Goal: Task Accomplishment & Management: Manage account settings

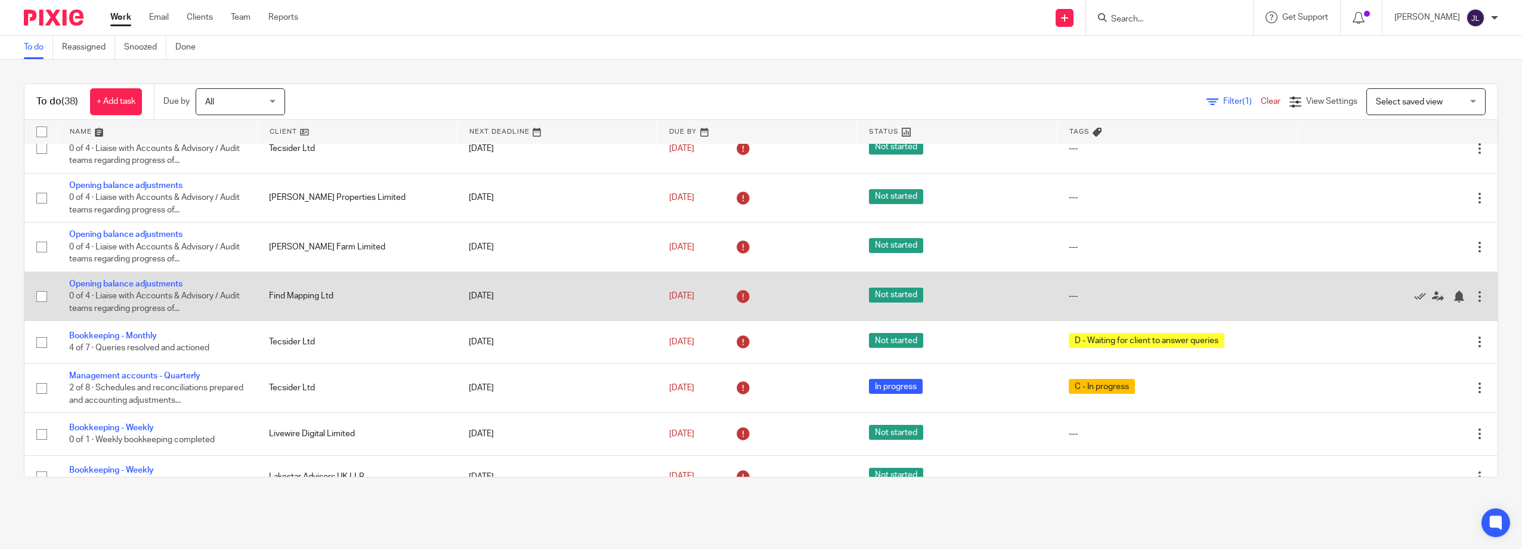
scroll to position [418, 0]
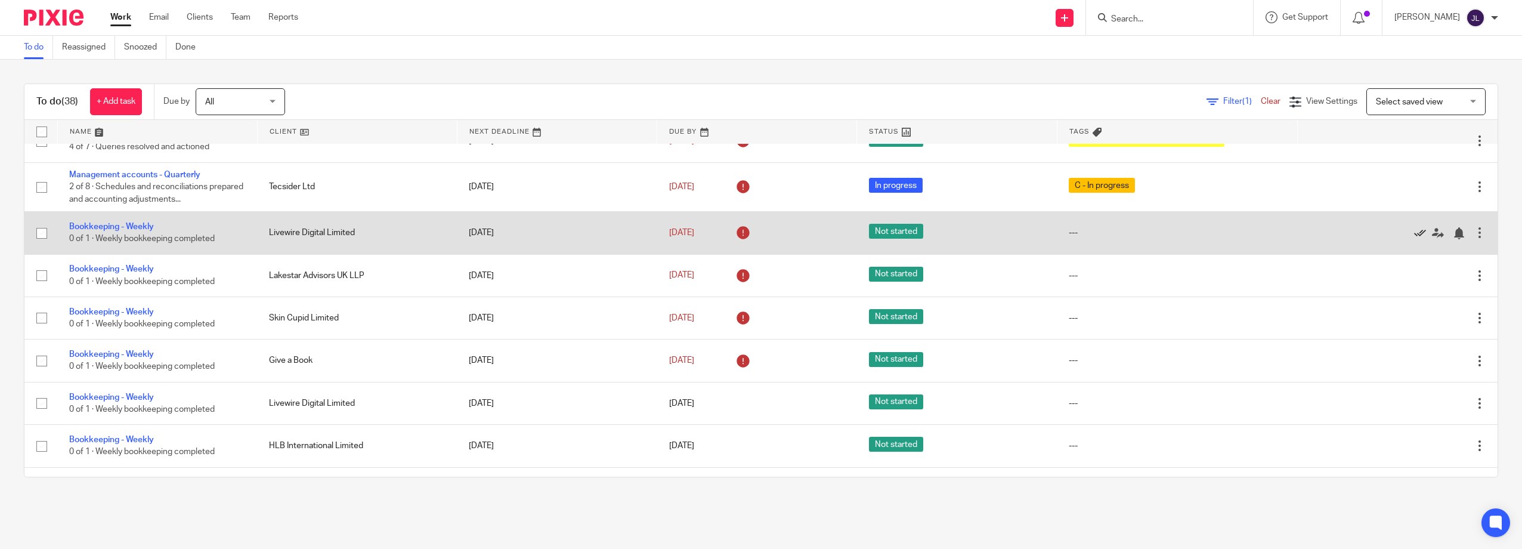
click at [1414, 232] on icon at bounding box center [1420, 233] width 12 height 12
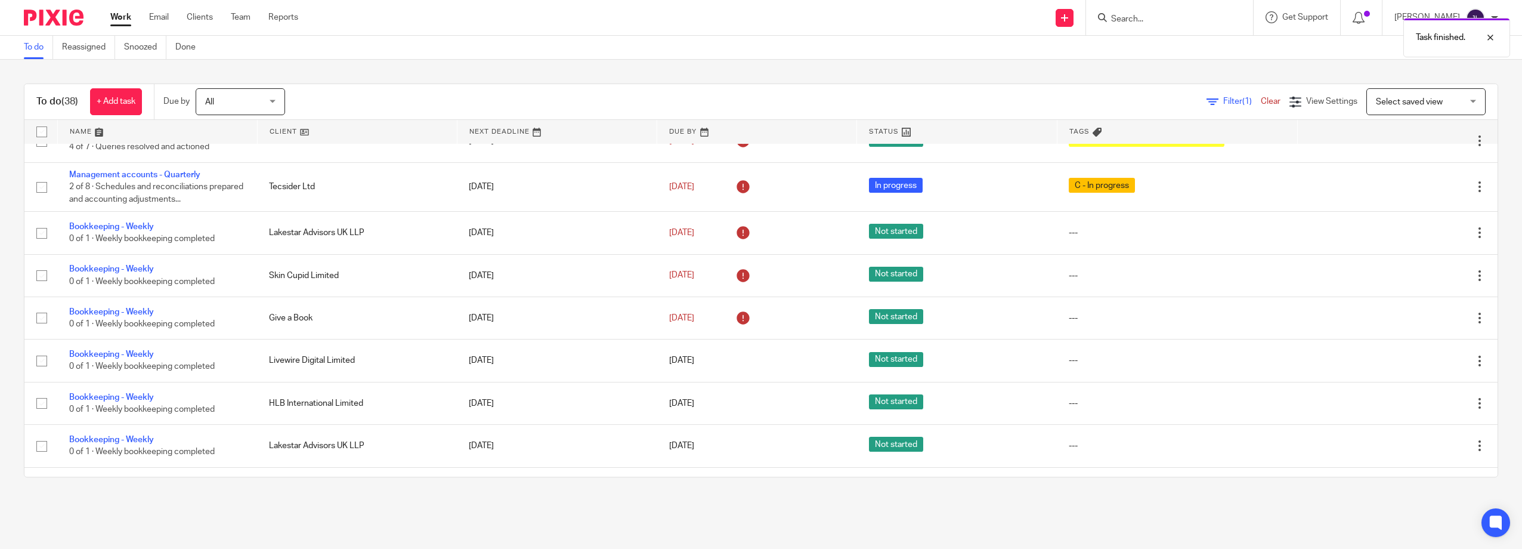
click at [1414, 232] on icon at bounding box center [1420, 233] width 12 height 12
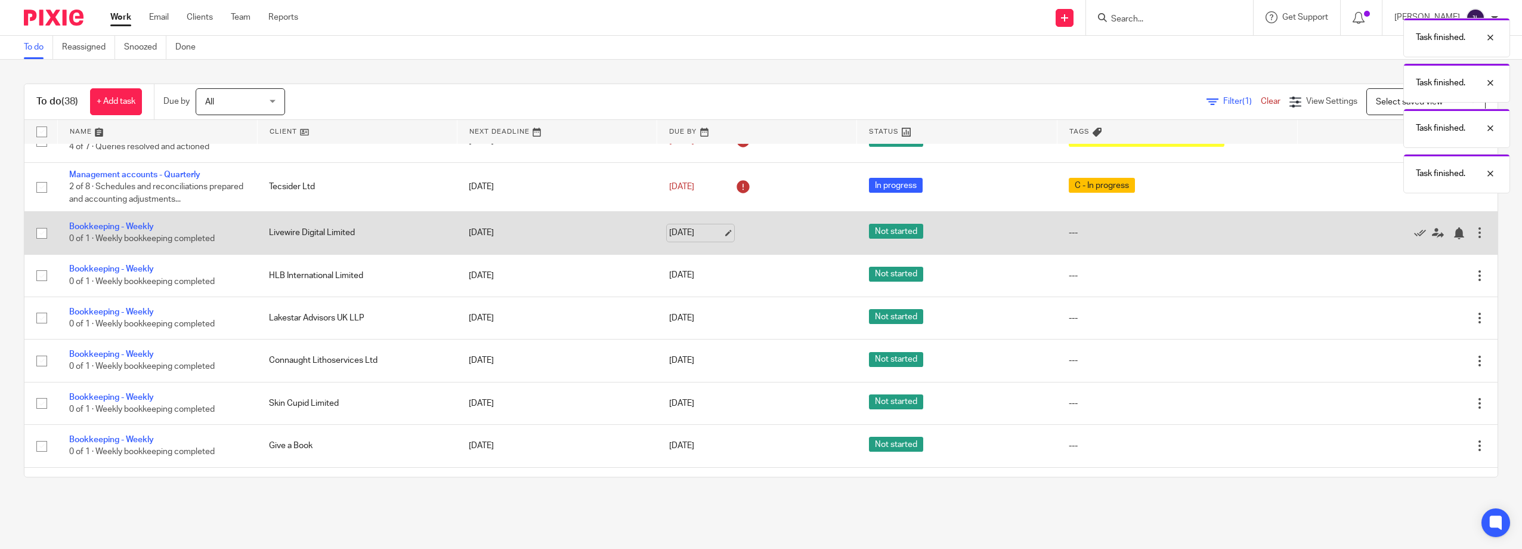
click at [687, 233] on link "11 Aug 2025" at bounding box center [696, 233] width 54 height 13
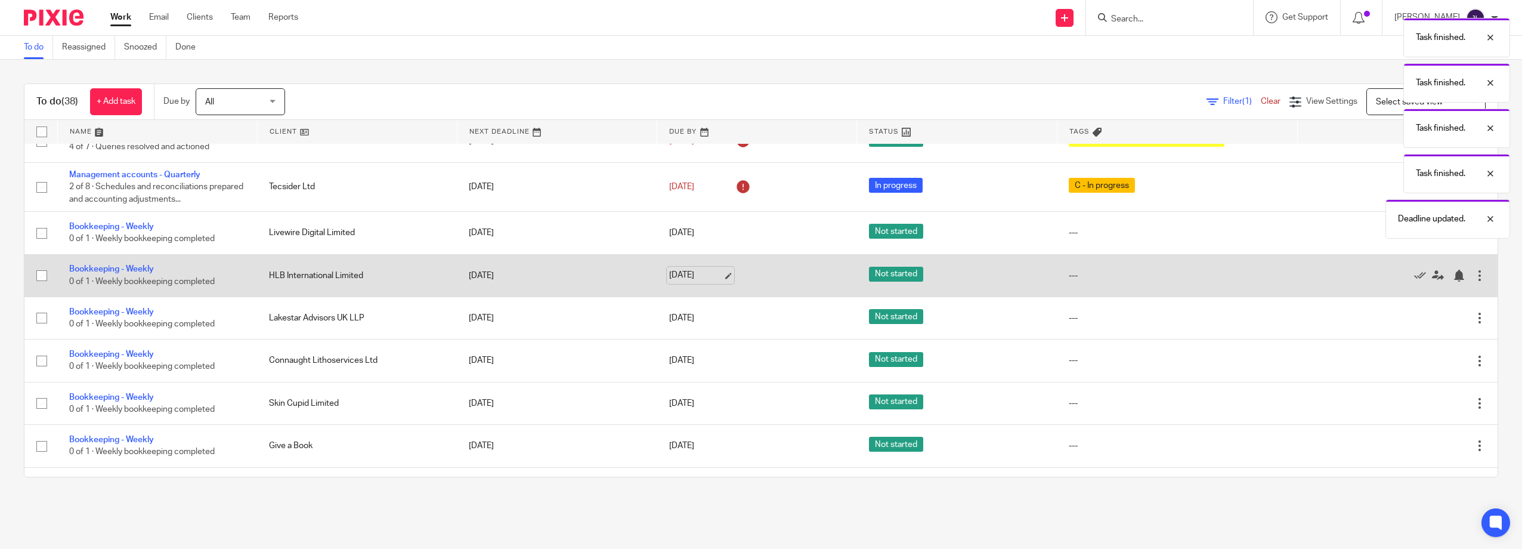
click at [684, 279] on link "11 Aug 2025" at bounding box center [696, 275] width 54 height 13
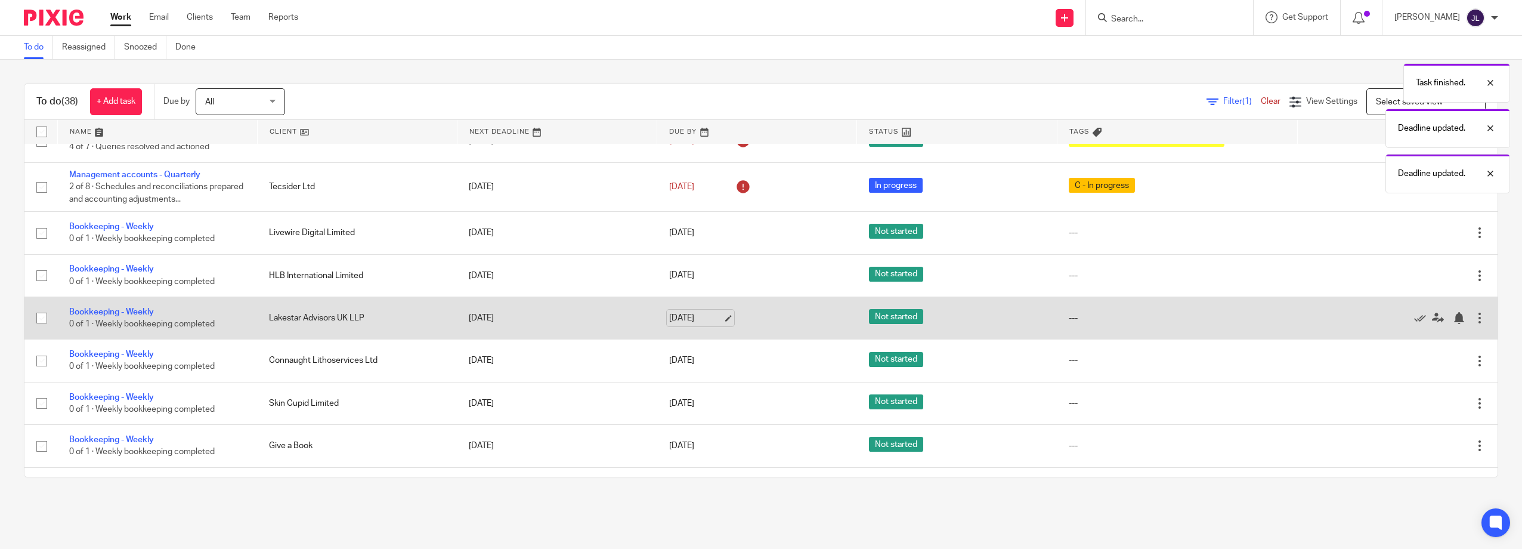
click at [681, 312] on link "11 Aug 2025" at bounding box center [696, 318] width 54 height 13
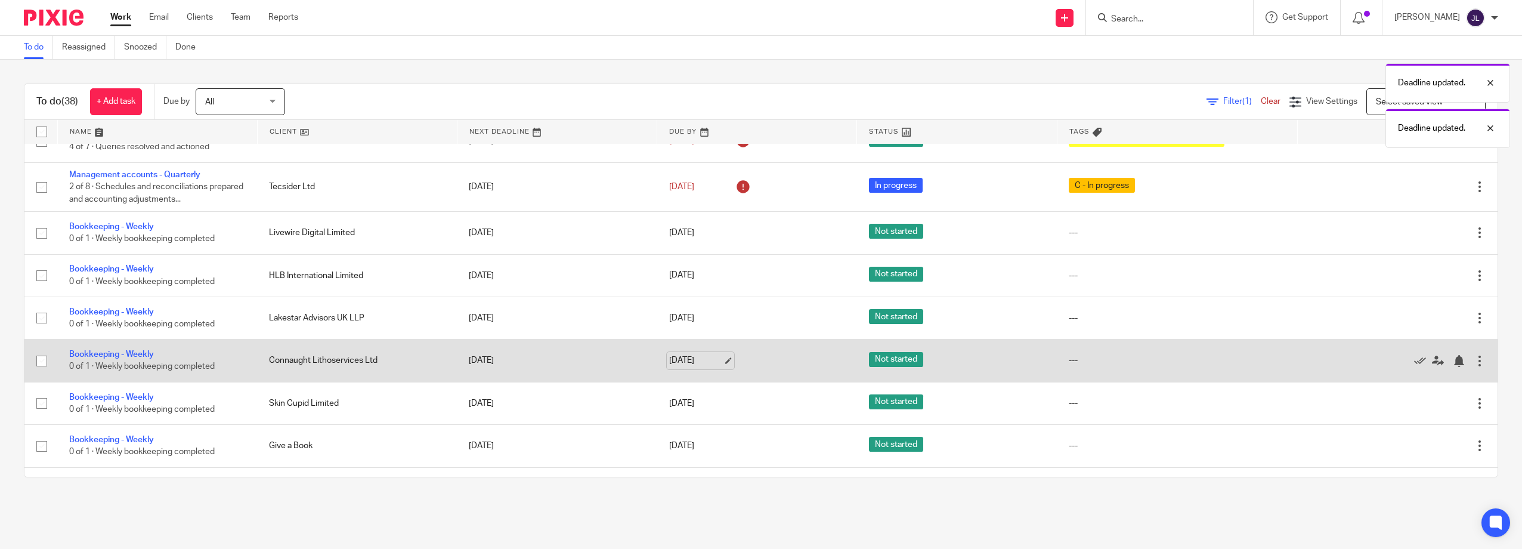
click at [681, 364] on link "11 Aug 2025" at bounding box center [696, 360] width 54 height 13
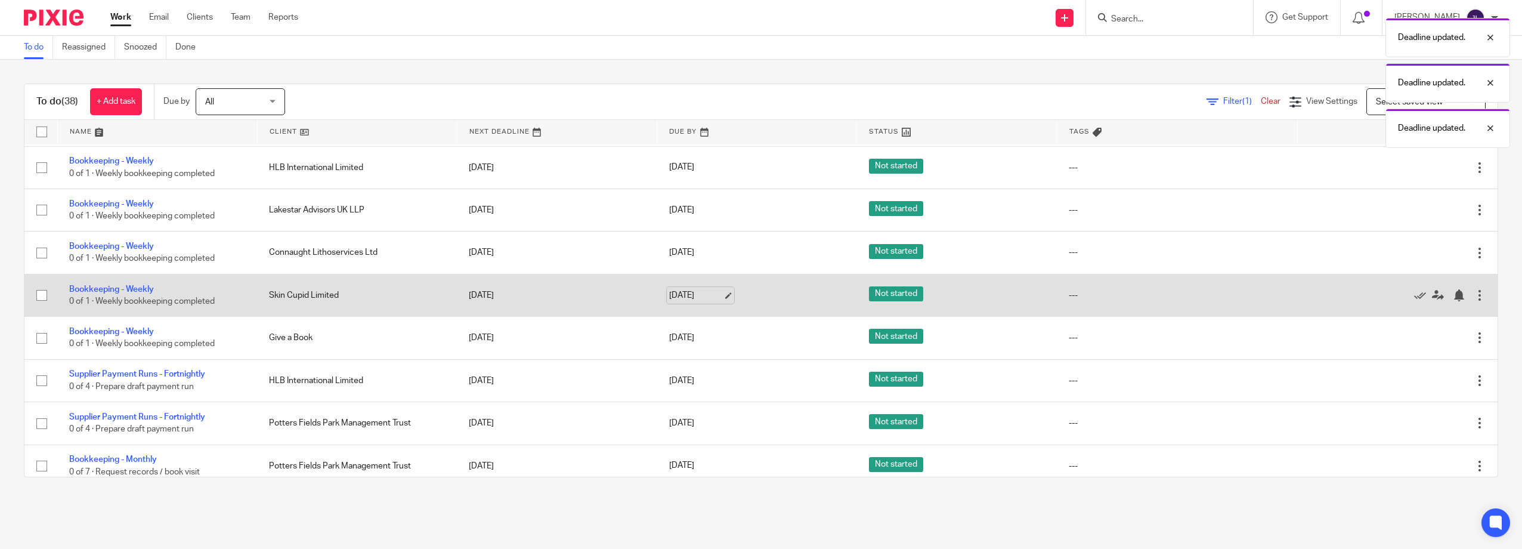
scroll to position [537, 0]
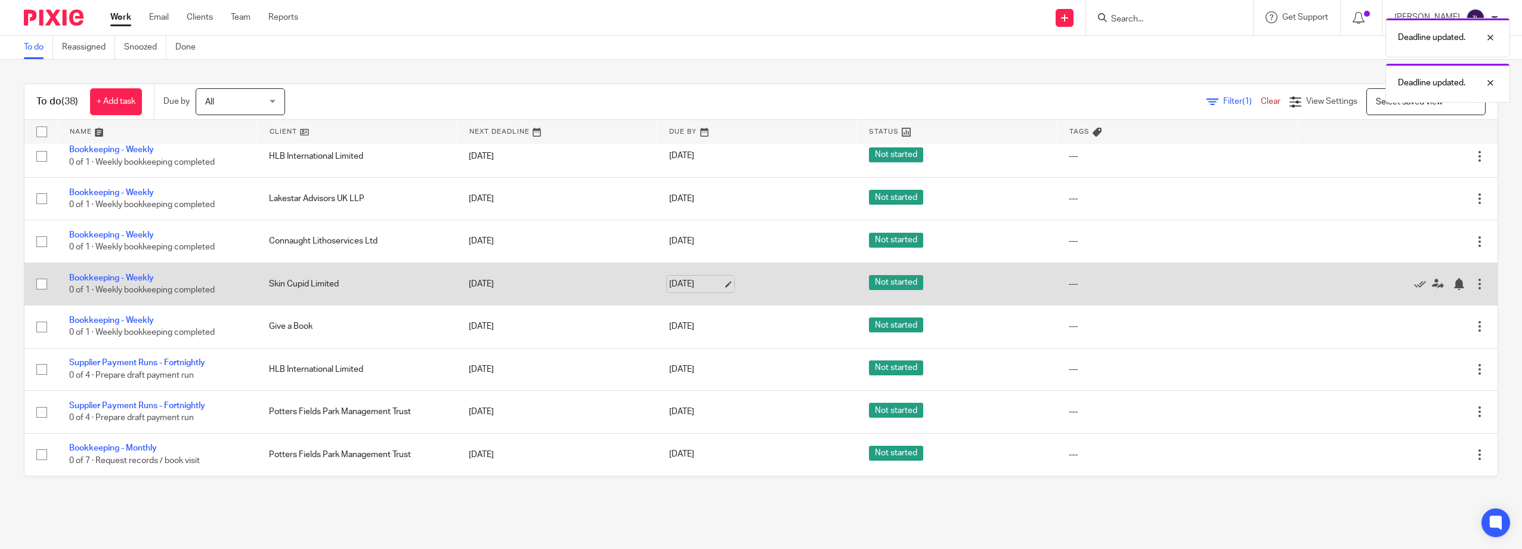
click at [681, 285] on link "11 Aug 2025" at bounding box center [696, 284] width 54 height 13
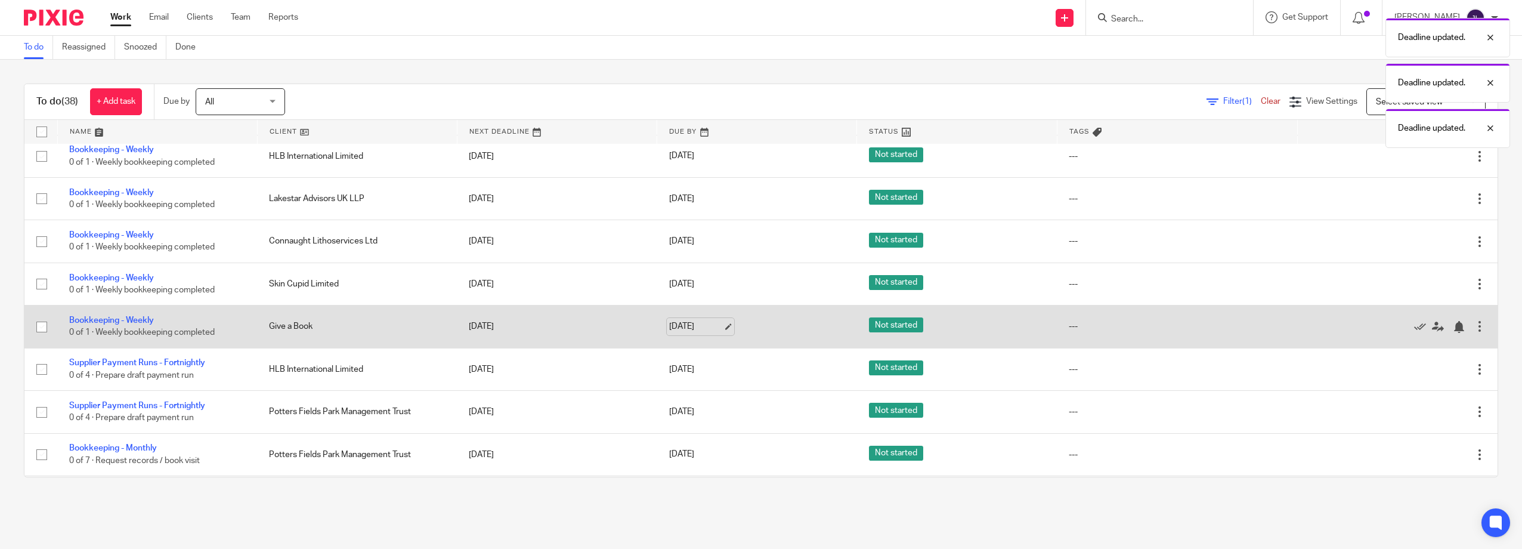
click at [672, 332] on link "11 Aug 2025" at bounding box center [696, 326] width 54 height 13
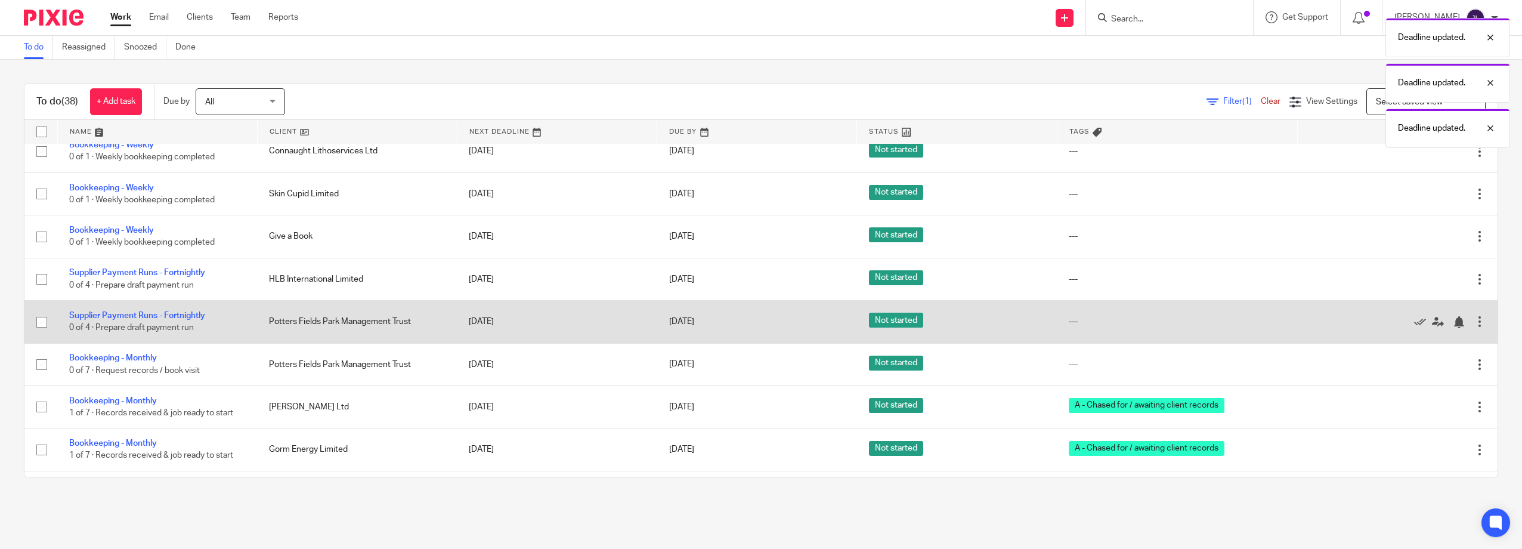
scroll to position [656, 0]
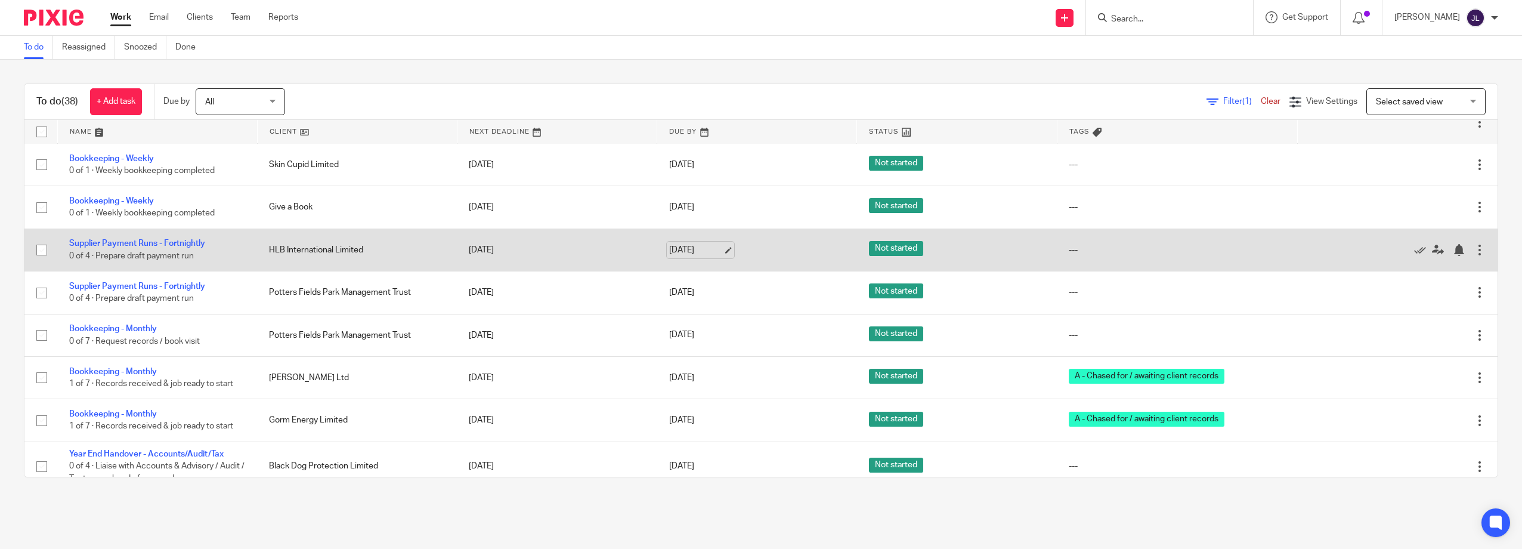
click at [697, 250] on link "12 Aug 2025" at bounding box center [696, 250] width 54 height 13
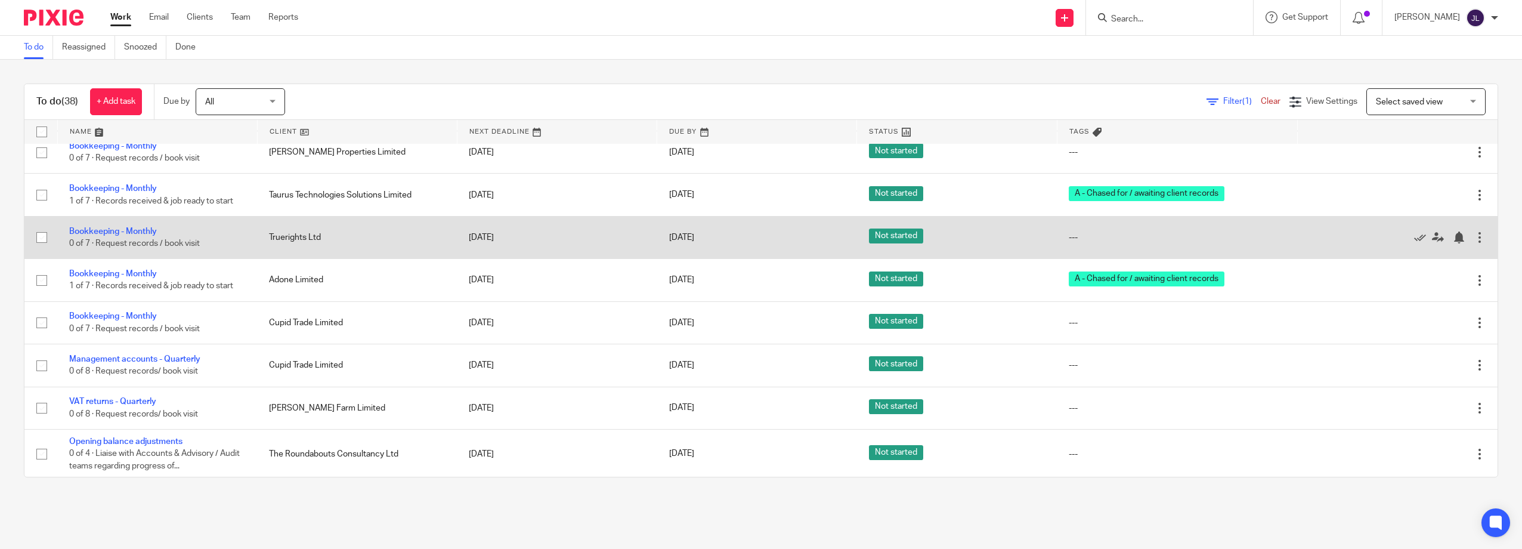
scroll to position [1201, 0]
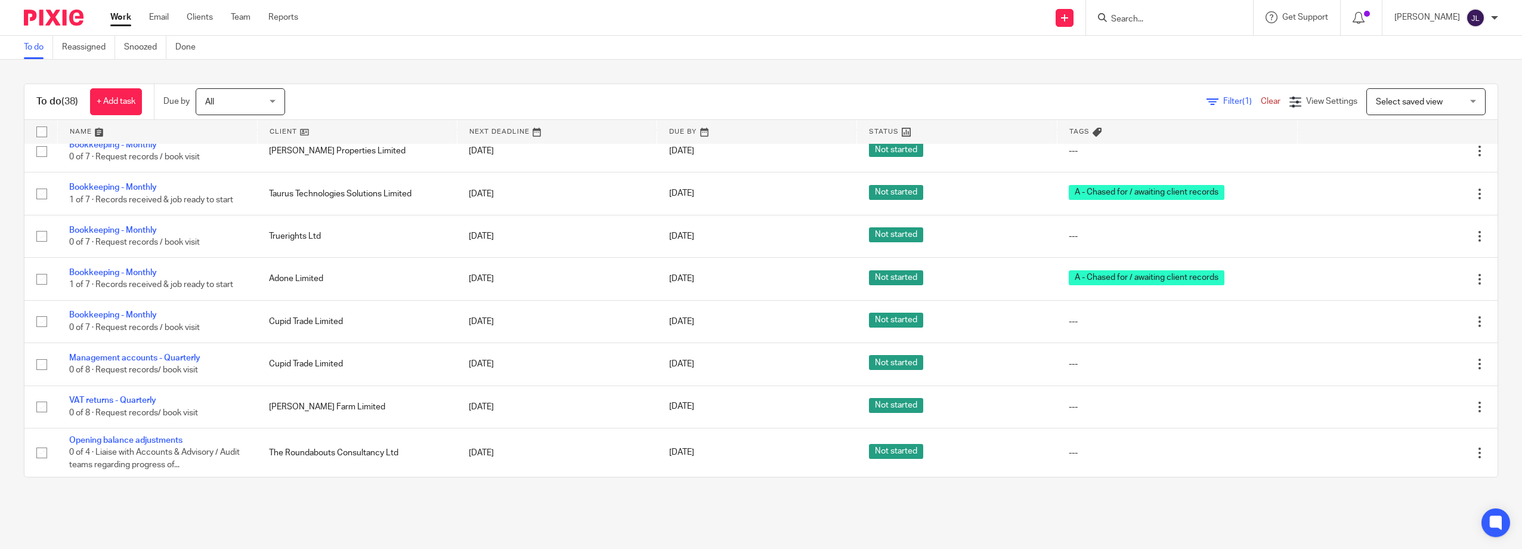
click at [121, 13] on link "Work" at bounding box center [120, 17] width 21 height 12
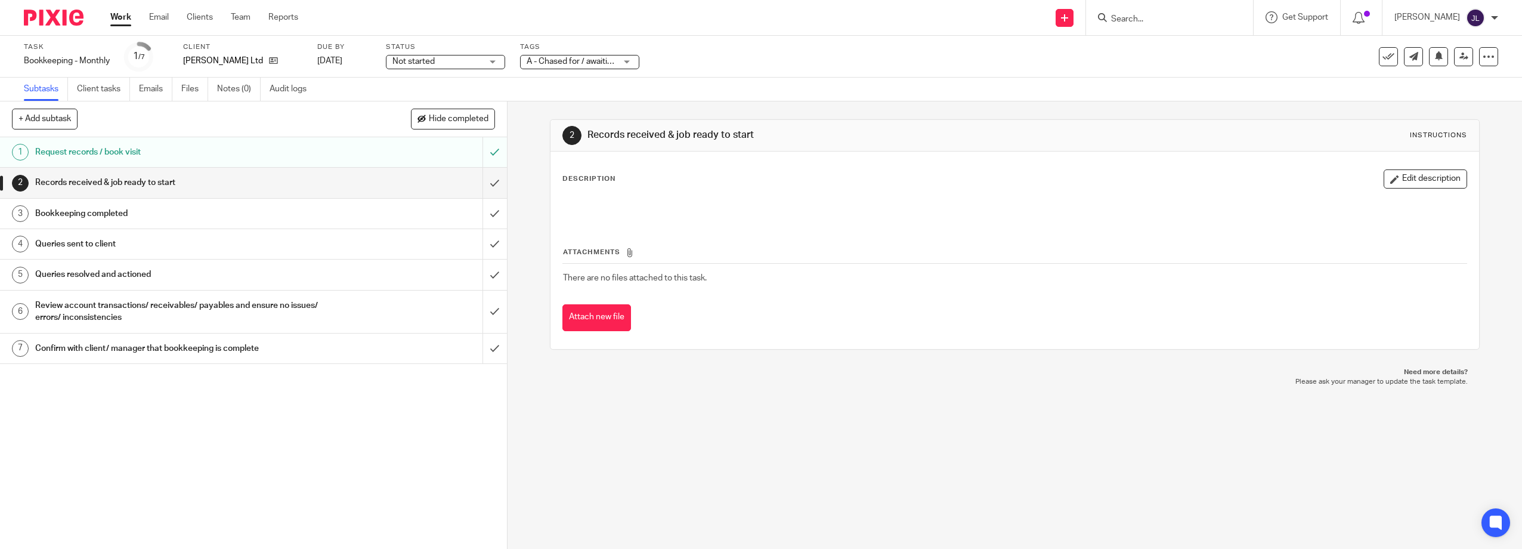
click at [579, 54] on div "Tags A - Chased for / awaiting client records A - Chased for / awaiting client …" at bounding box center [579, 56] width 119 height 29
click at [576, 64] on span "A - Chased for / awaiting client records" at bounding box center [599, 61] width 144 height 8
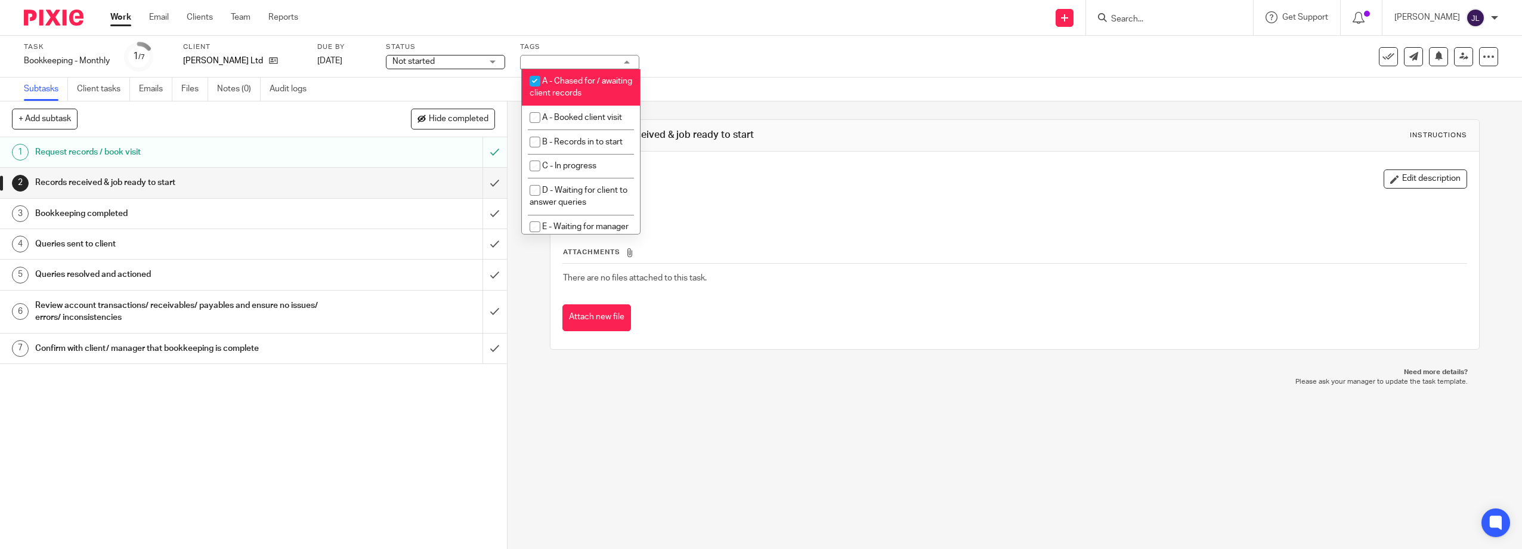
click at [596, 88] on li "A - Chased for / awaiting client records" at bounding box center [581, 87] width 118 height 36
checkbox input "false"
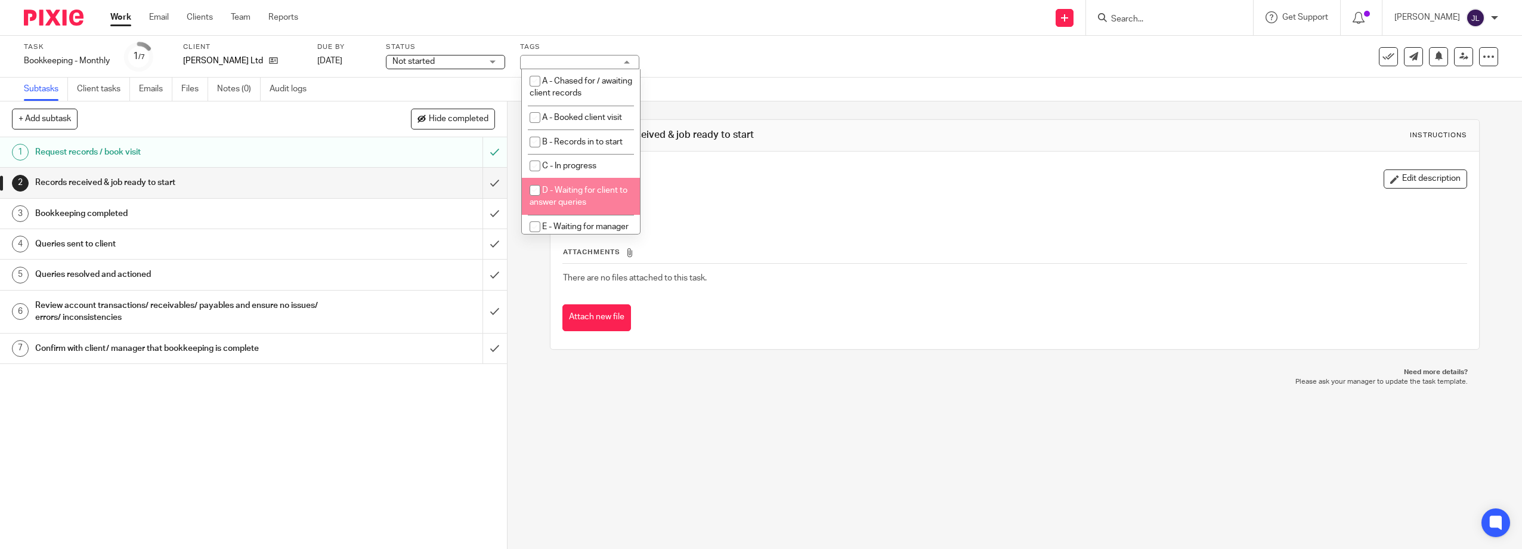
click at [588, 193] on span "D - Waiting for client to answer queries" at bounding box center [579, 196] width 98 height 21
checkbox input "true"
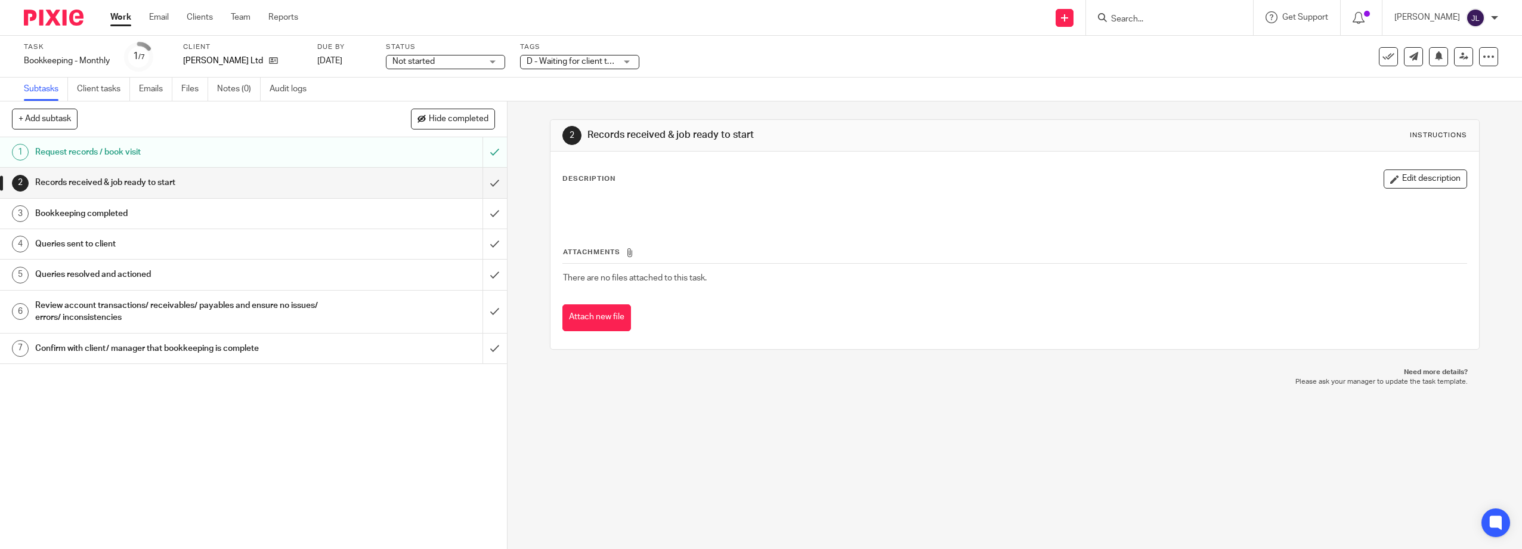
click at [713, 66] on div "Task Bookkeeping - Monthly Save Bookkeeping - Monthly 1 /7 Client Guy Butler Lt…" at bounding box center [638, 56] width 1229 height 29
click at [486, 183] on input "submit" at bounding box center [253, 183] width 507 height 30
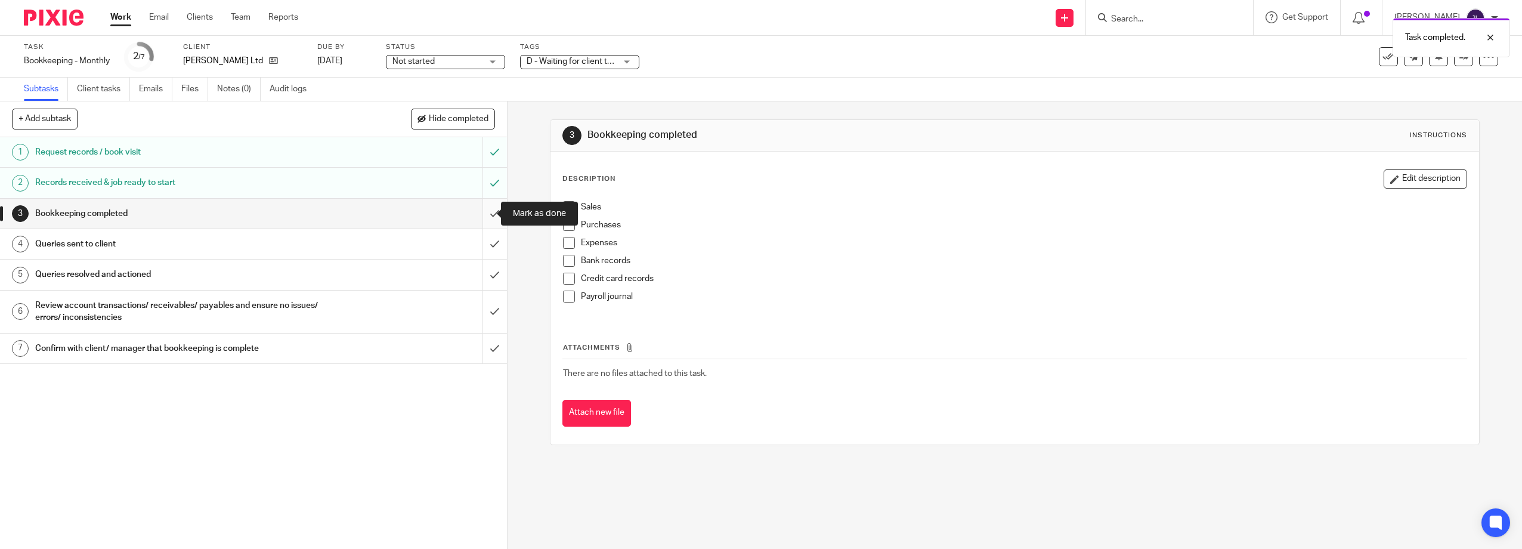
click at [478, 213] on input "submit" at bounding box center [253, 214] width 507 height 30
click at [478, 238] on input "submit" at bounding box center [253, 244] width 507 height 30
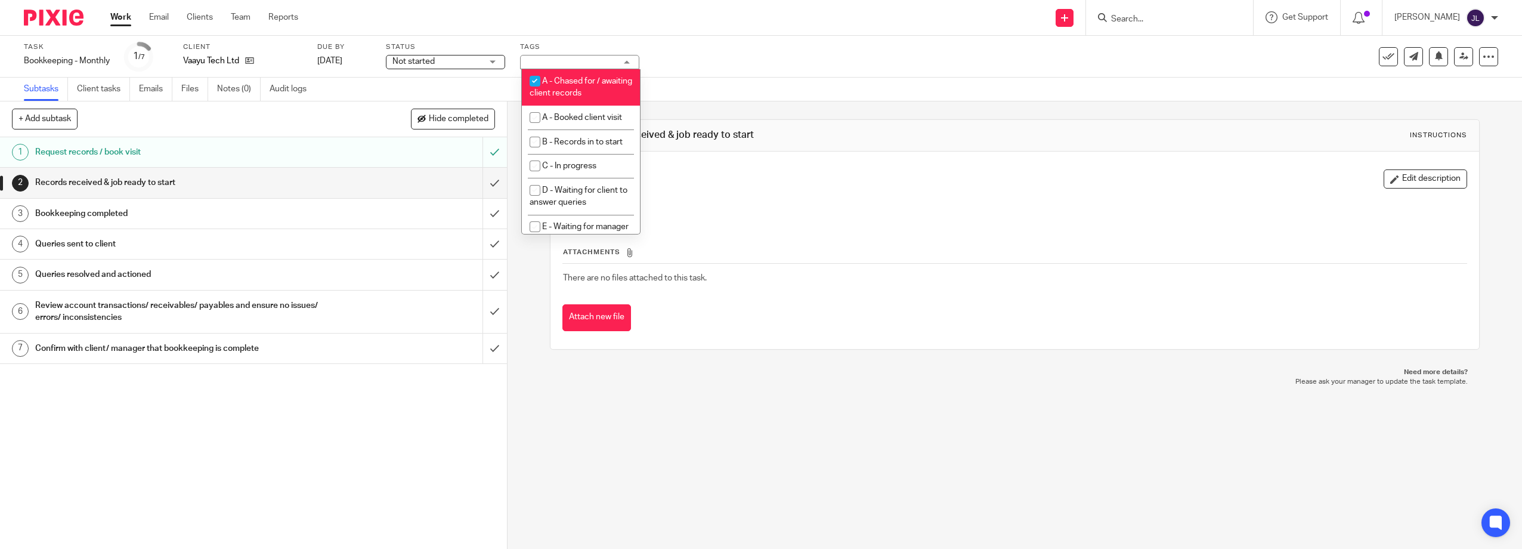
click at [585, 90] on span "A - Chased for / awaiting client records" at bounding box center [581, 87] width 103 height 21
checkbox input "false"
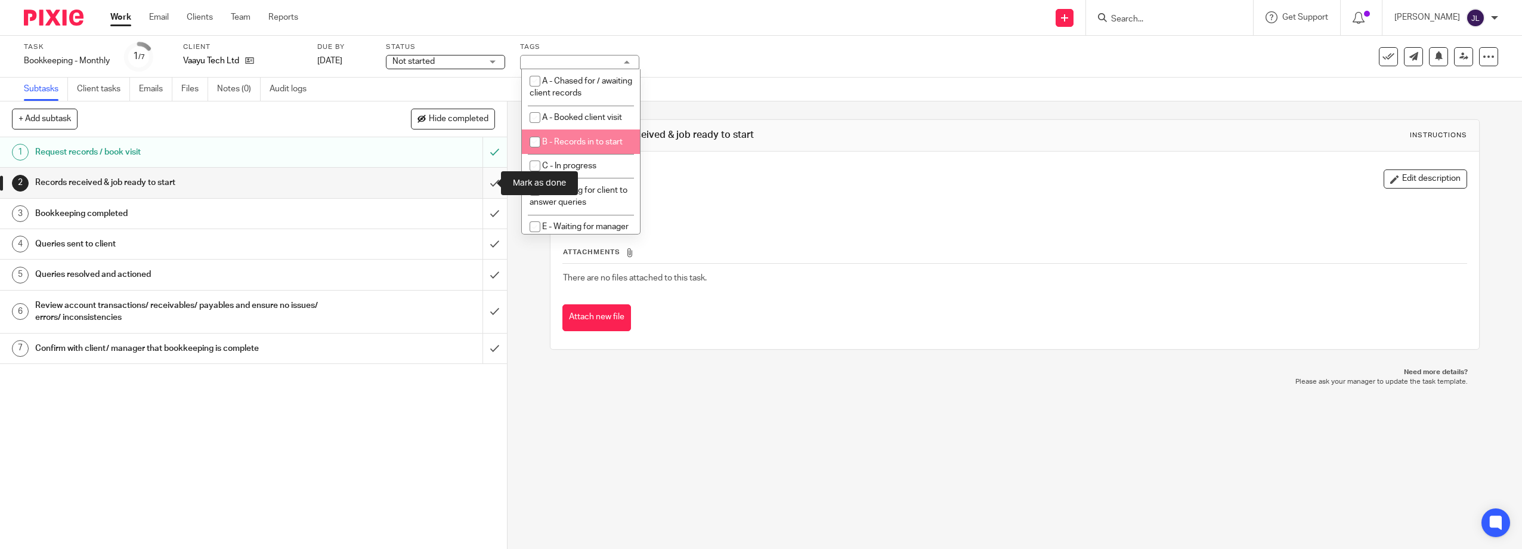
click at [481, 190] on input "submit" at bounding box center [253, 183] width 507 height 30
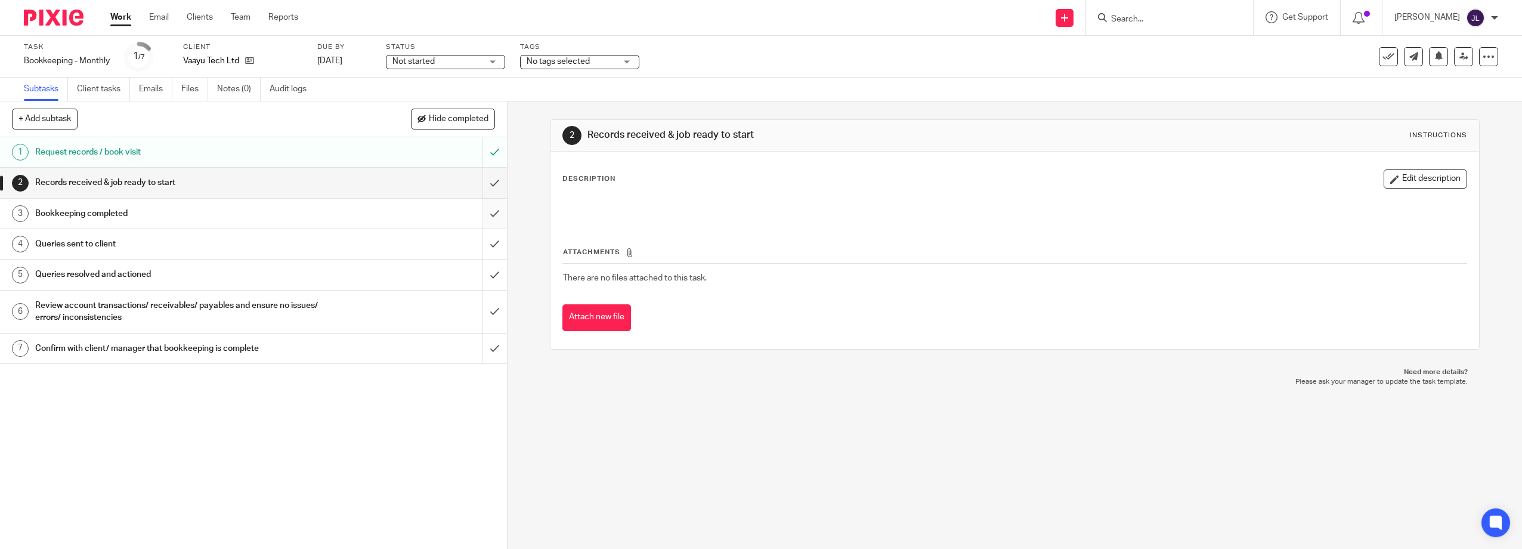
click at [478, 223] on input "submit" at bounding box center [253, 214] width 507 height 30
click at [478, 252] on input "submit" at bounding box center [253, 244] width 507 height 30
click at [477, 280] on input "submit" at bounding box center [253, 274] width 507 height 30
click at [477, 306] on input "submit" at bounding box center [253, 311] width 507 height 42
click at [481, 351] on input "submit" at bounding box center [253, 348] width 507 height 30
